Goal: Task Accomplishment & Management: Manage account settings

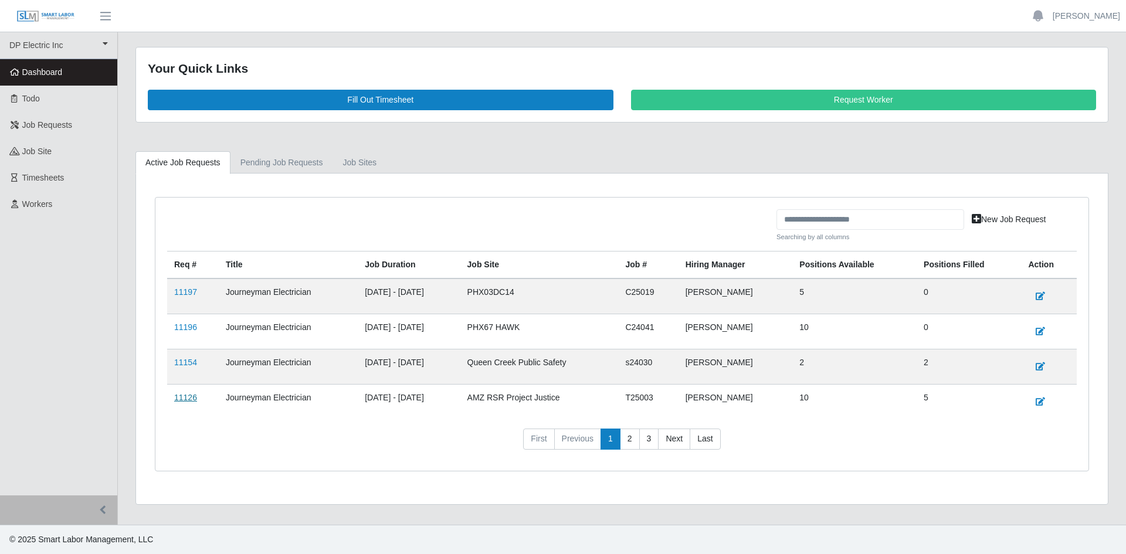
click at [186, 402] on link "11126" at bounding box center [185, 397] width 23 height 9
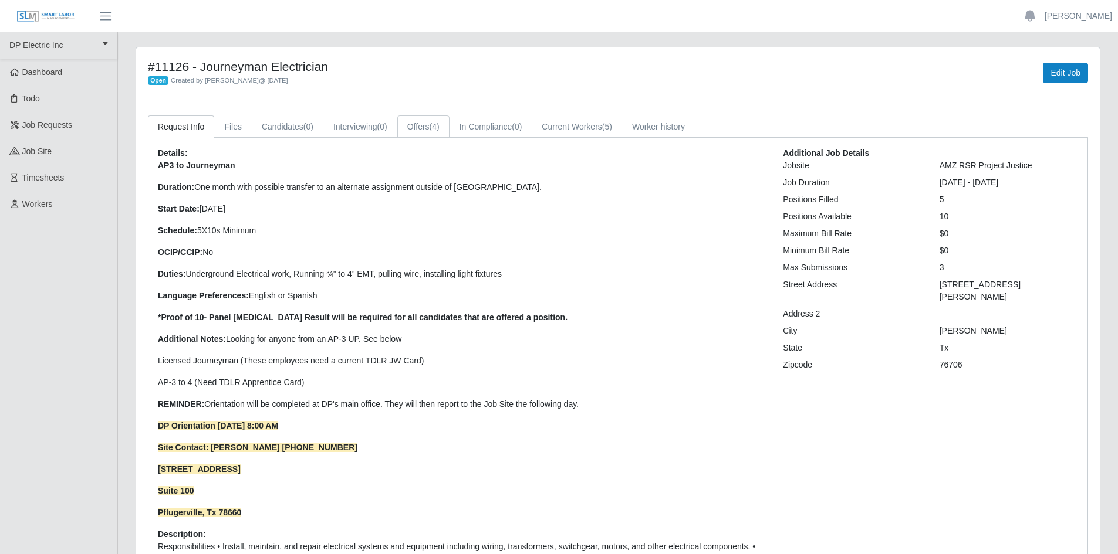
click at [414, 127] on link "Offers (4)" at bounding box center [423, 127] width 52 height 23
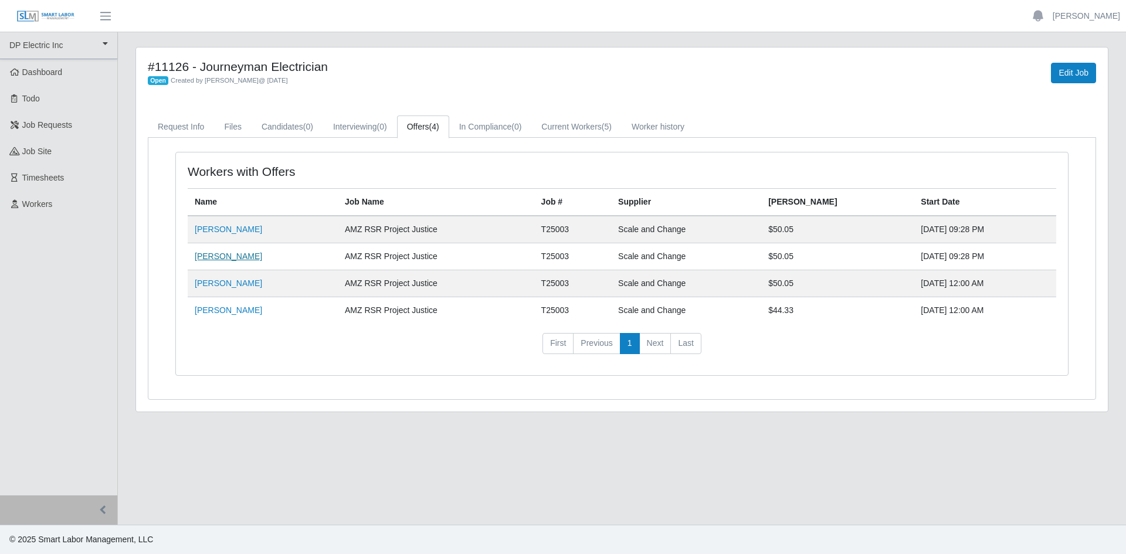
click at [219, 255] on link "[PERSON_NAME]" at bounding box center [228, 256] width 67 height 9
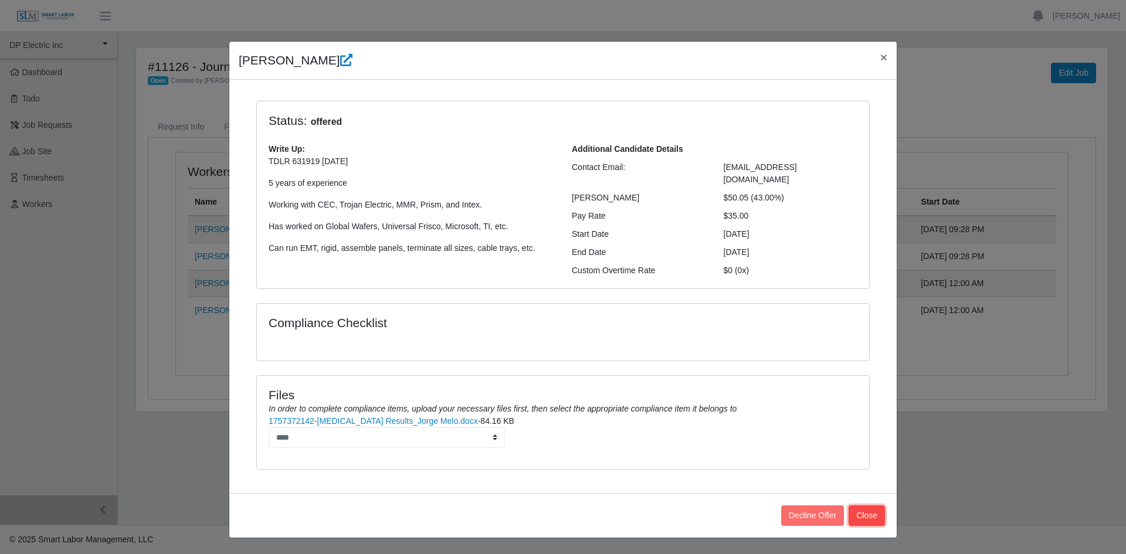
click at [875, 507] on button "Close" at bounding box center [867, 516] width 36 height 21
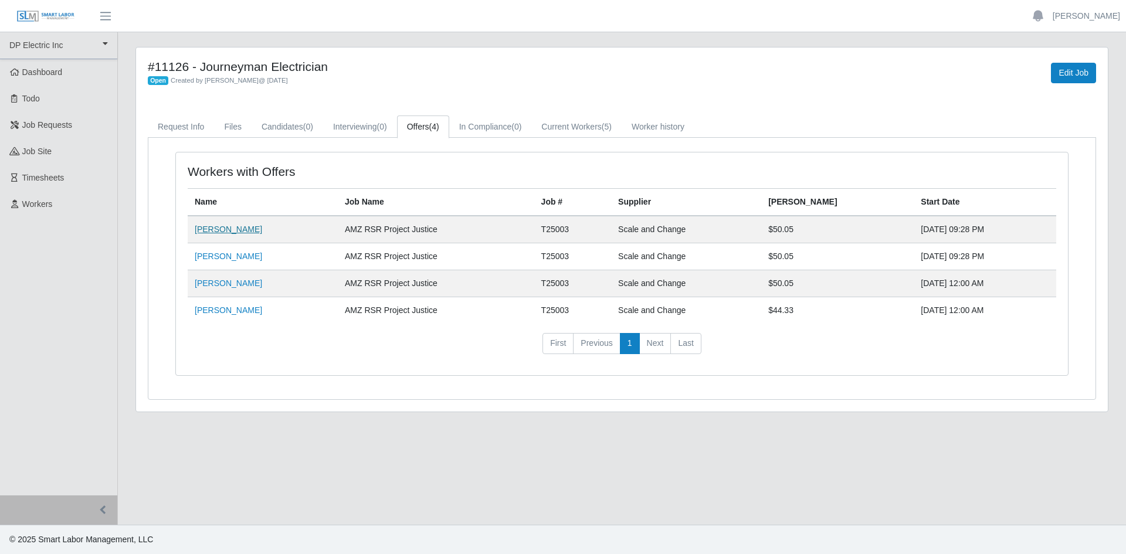
click at [208, 234] on link "[PERSON_NAME]" at bounding box center [228, 229] width 67 height 9
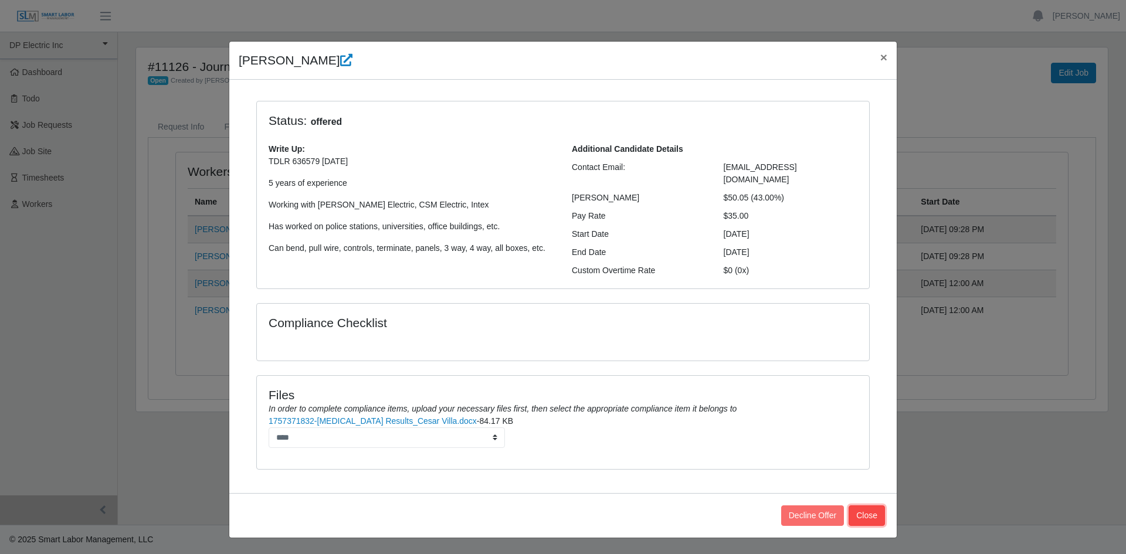
click at [886, 501] on div "Decline Offer Close" at bounding box center [563, 515] width 668 height 45
click at [872, 506] on button "Close" at bounding box center [867, 516] width 36 height 21
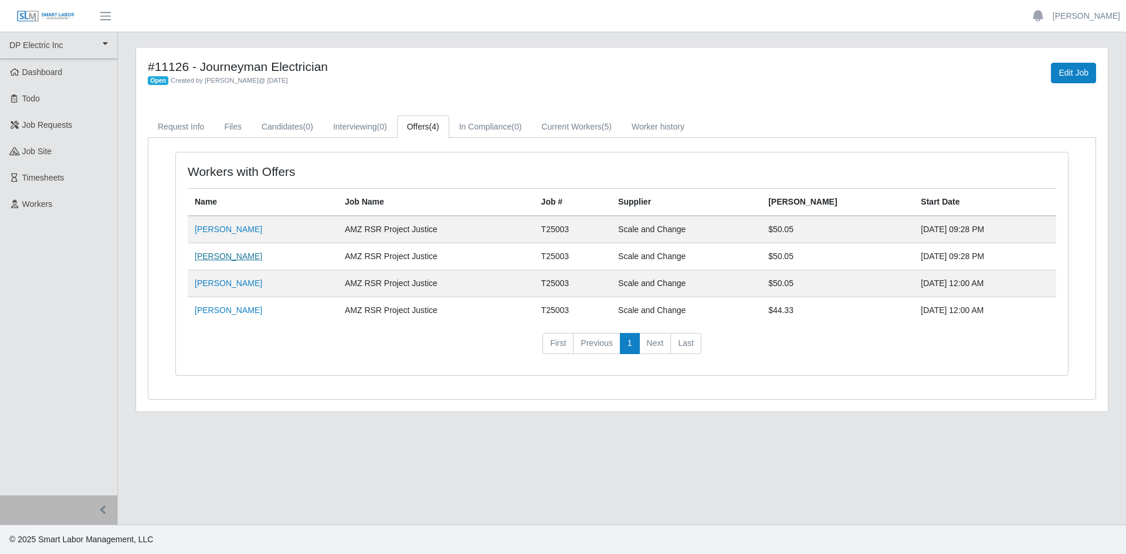
click at [231, 259] on link "[PERSON_NAME]" at bounding box center [228, 256] width 67 height 9
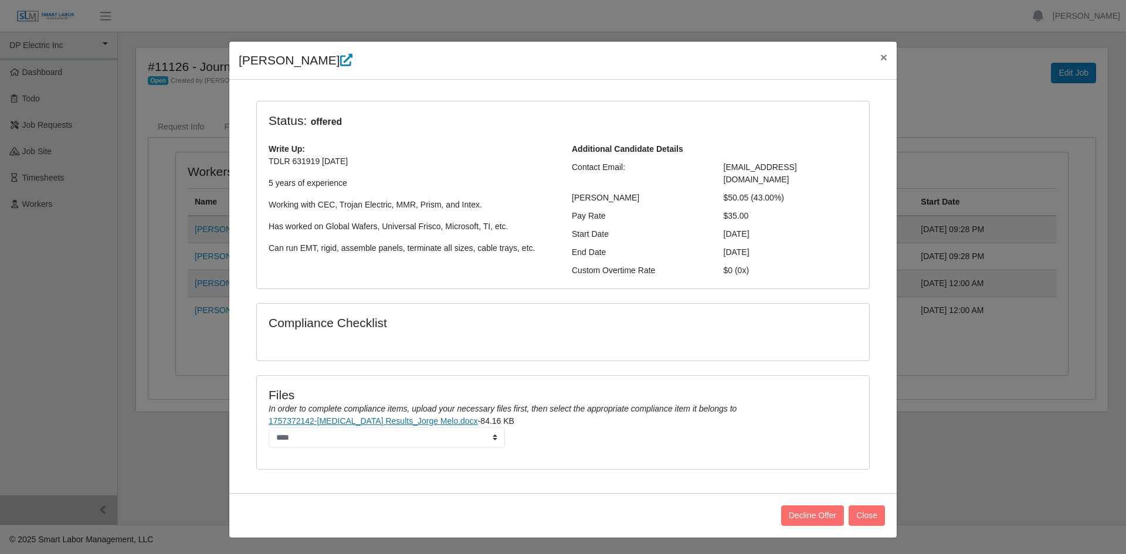
click at [434, 417] on link "1757372142-[MEDICAL_DATA] Results_Jorge Melo.docx" at bounding box center [373, 421] width 209 height 9
